Goal: Ask a question

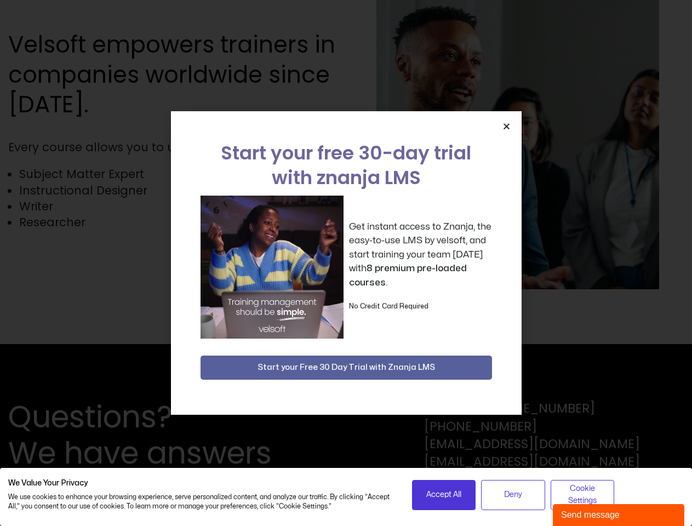
click at [346, 263] on div "Get instant access to Znanja, the easy-to-use LMS by velsoft, and start trainin…" at bounding box center [346, 267] width 291 height 143
click at [506, 126] on icon "Close" at bounding box center [506, 126] width 8 height 8
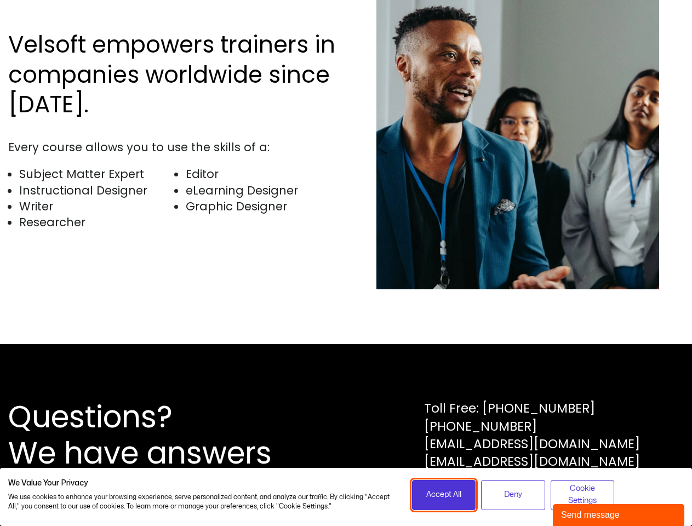
click at [444, 495] on span "Accept All" at bounding box center [443, 495] width 35 height 12
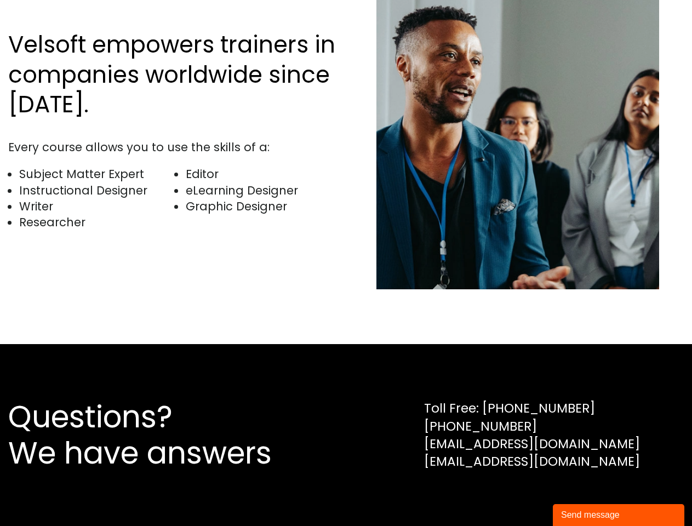
click at [513, 495] on div "Questions? We have answers Toll Free: [PHONE_NUMBER] [PHONE_NUMBER] [EMAIL_ADDR…" at bounding box center [346, 435] width 692 height 182
click at [582, 495] on div "Questions? We have answers Toll Free: [PHONE_NUMBER] [PHONE_NUMBER] [EMAIL_ADDR…" at bounding box center [346, 435] width 692 height 182
click at [619, 515] on div "Send message" at bounding box center [618, 514] width 115 height 13
